Goal: Information Seeking & Learning: Find specific fact

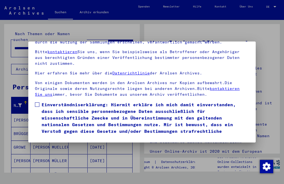
scroll to position [58, 0]
click at [65, 144] on button "Ich stimme zu" at bounding box center [56, 149] width 42 height 11
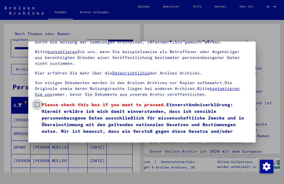
click at [42, 102] on span "Please check this box if you want to proceed. Einverständniserklärung: Hiermit …" at bounding box center [145, 122] width 207 height 40
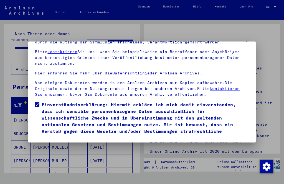
click at [65, 144] on button "Ich stimme zu" at bounding box center [56, 149] width 42 height 11
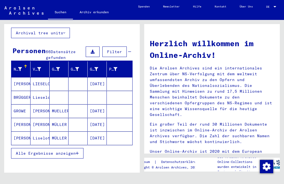
scroll to position [38, 0]
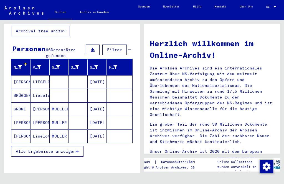
click at [68, 150] on button "Alle Ergebnisse anzeigen" at bounding box center [47, 151] width 72 height 11
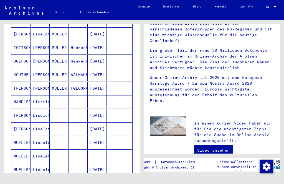
scroll to position [72, 0]
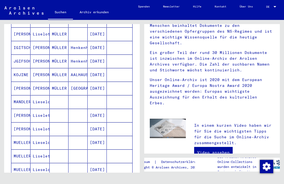
click at [21, 110] on mat-cell "[PERSON_NAME]" at bounding box center [20, 115] width 19 height 13
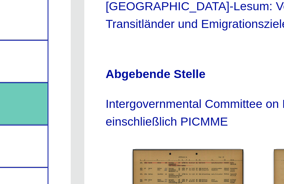
scroll to position [107, 0]
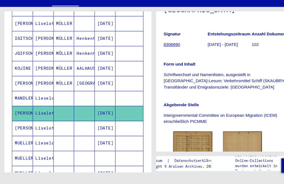
click at [23, 153] on button at bounding box center [23, 162] width 18 height 18
click at [32, 153] on button at bounding box center [23, 162] width 18 height 18
click at [24, 153] on button at bounding box center [23, 162] width 18 height 18
click at [30, 151] on icon at bounding box center [23, 162] width 14 height 22
click at [21, 140] on mat-cell "MUELLER" at bounding box center [20, 147] width 19 height 14
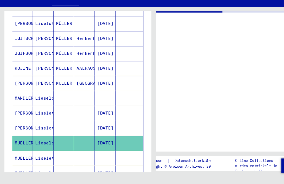
click at [42, 140] on mat-cell "Lieselotte" at bounding box center [40, 147] width 19 height 14
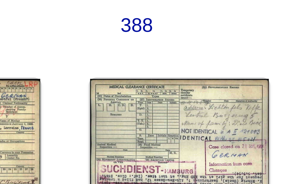
scroll to position [41, 0]
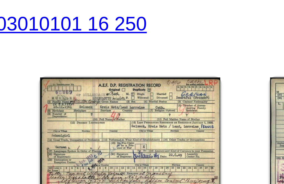
click at [161, 125] on link "DocID: 68358047 ([PERSON_NAME])" at bounding box center [173, 128] width 25 height 7
